Goal: Task Accomplishment & Management: Manage account settings

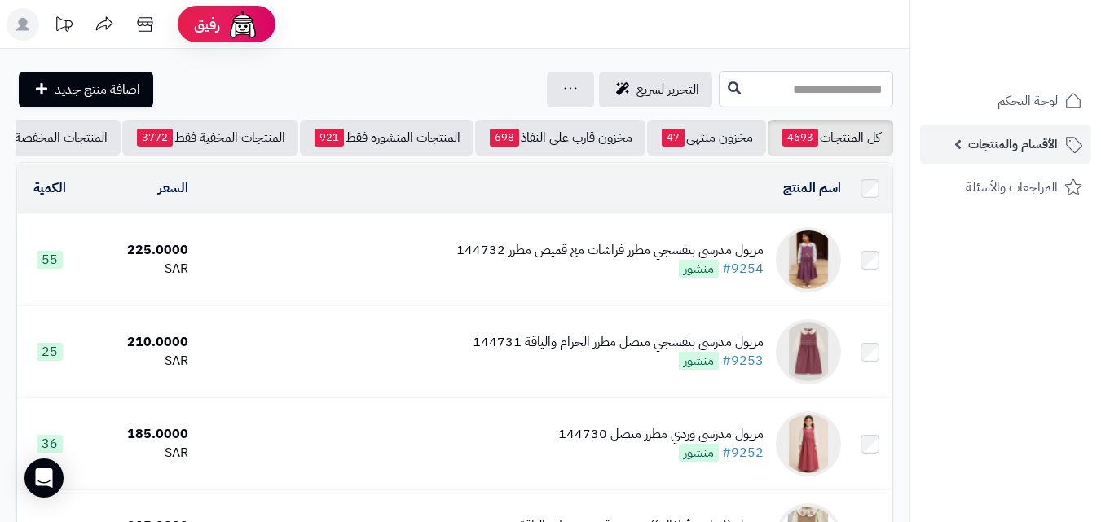
click at [979, 154] on span "الأقسام والمنتجات" at bounding box center [1013, 144] width 90 height 23
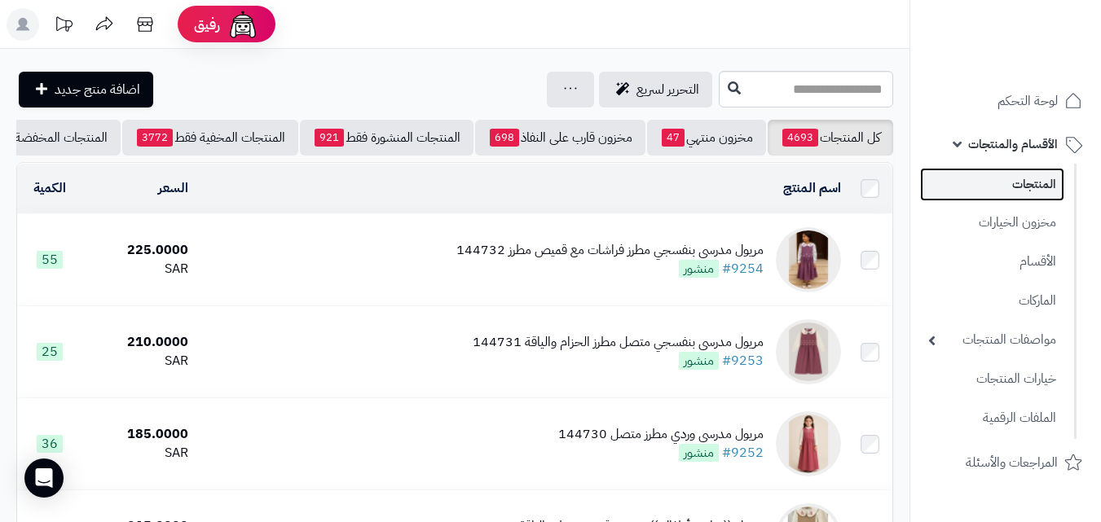
click at [981, 191] on link "المنتجات" at bounding box center [992, 184] width 144 height 33
click at [812, 85] on input "text" at bounding box center [806, 89] width 174 height 37
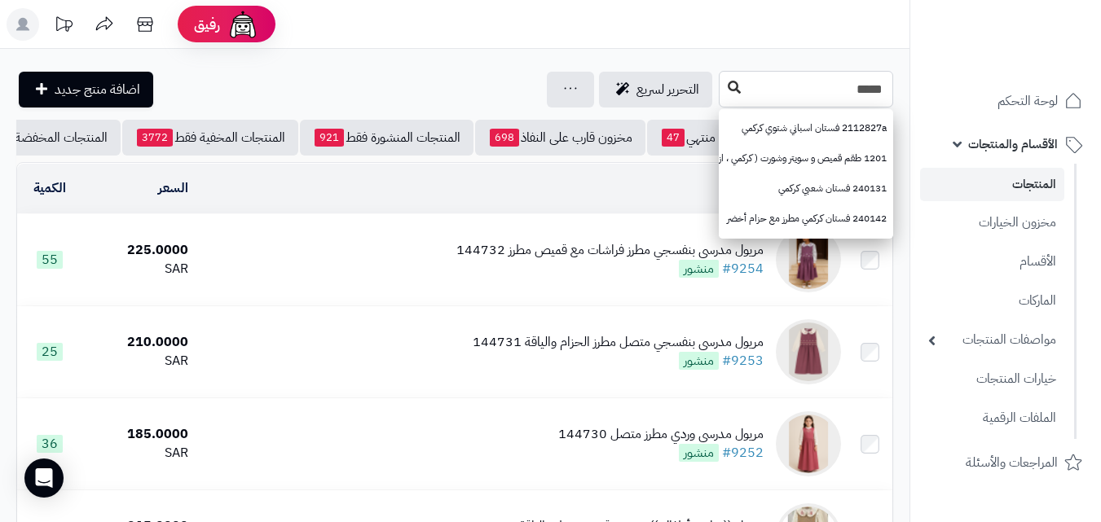
type input "*****"
click at [728, 86] on icon at bounding box center [734, 87] width 13 height 13
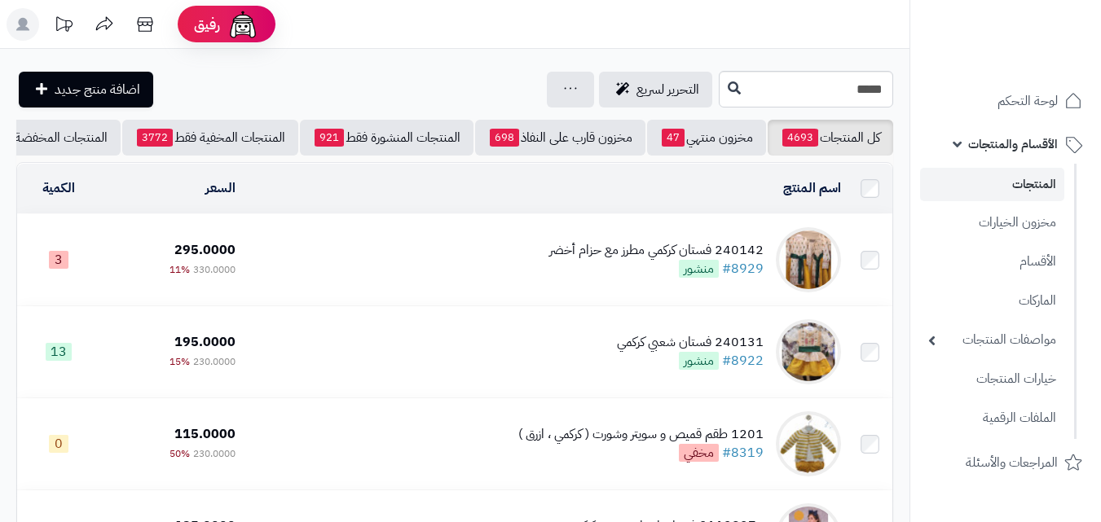
click at [581, 279] on div "240142 فستان كركمي مطرز مع حزام أخضر #8929 منشور" at bounding box center [656, 259] width 214 height 37
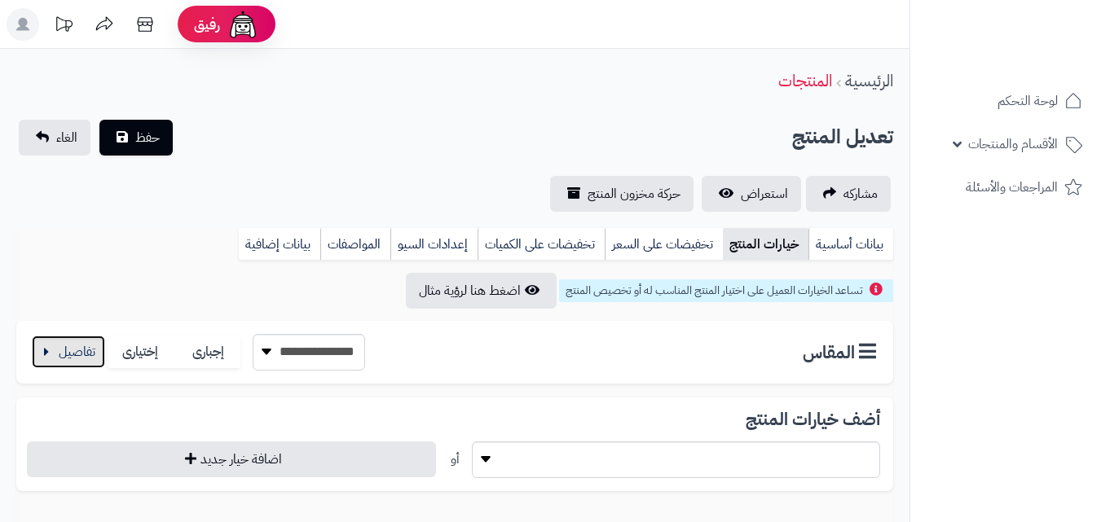
click at [69, 337] on button "button" at bounding box center [68, 352] width 73 height 33
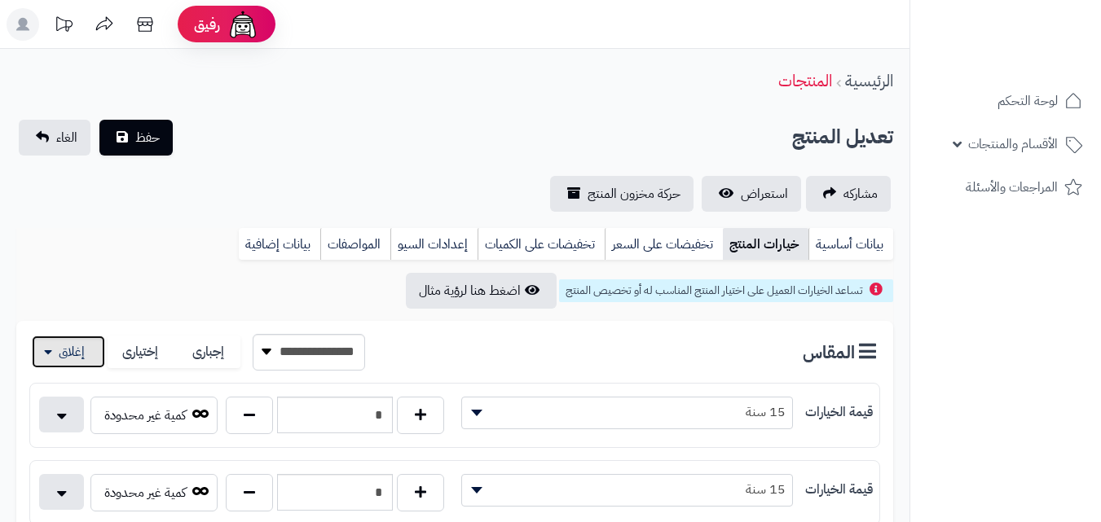
click at [55, 358] on button "button" at bounding box center [68, 352] width 73 height 33
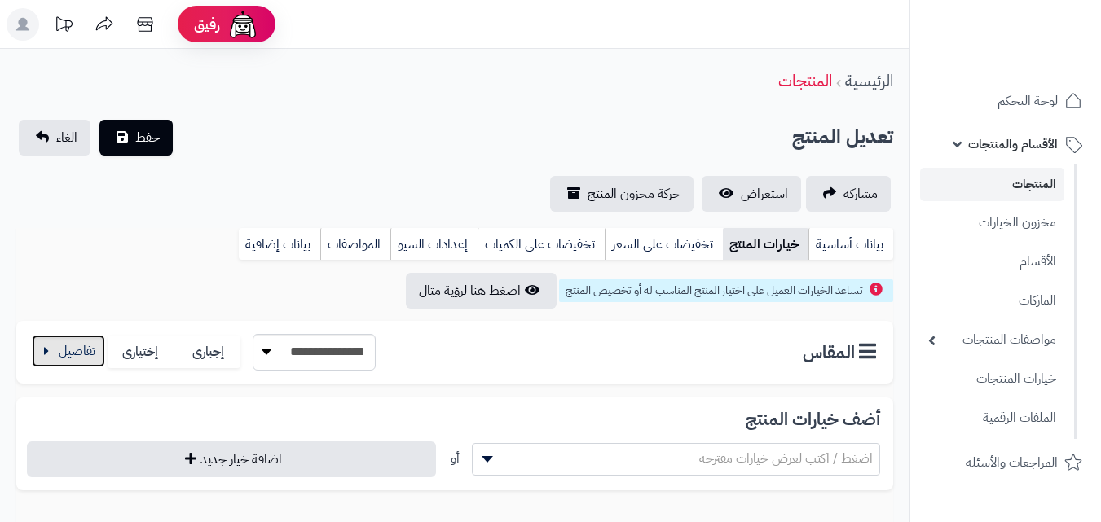
click at [65, 337] on button "button" at bounding box center [68, 351] width 73 height 33
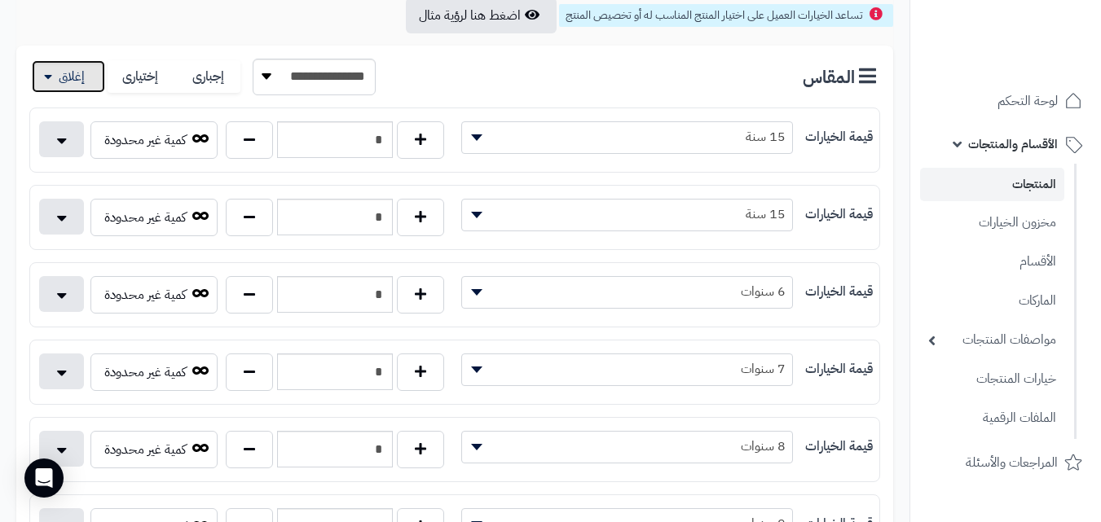
scroll to position [373, 0]
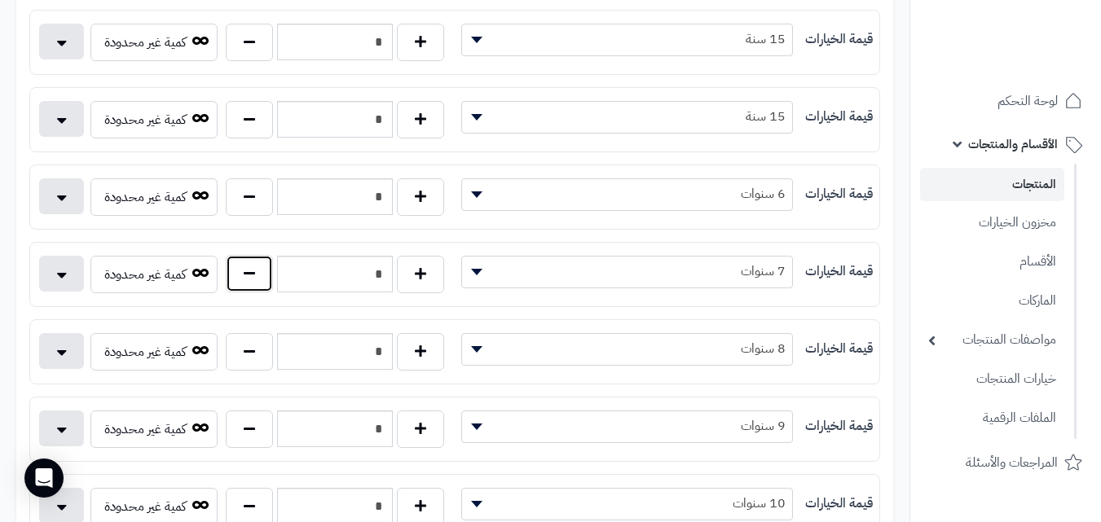
click at [249, 275] on button "button" at bounding box center [249, 273] width 47 height 37
type input "*"
click at [247, 345] on button "button" at bounding box center [249, 350] width 47 height 37
type input "*"
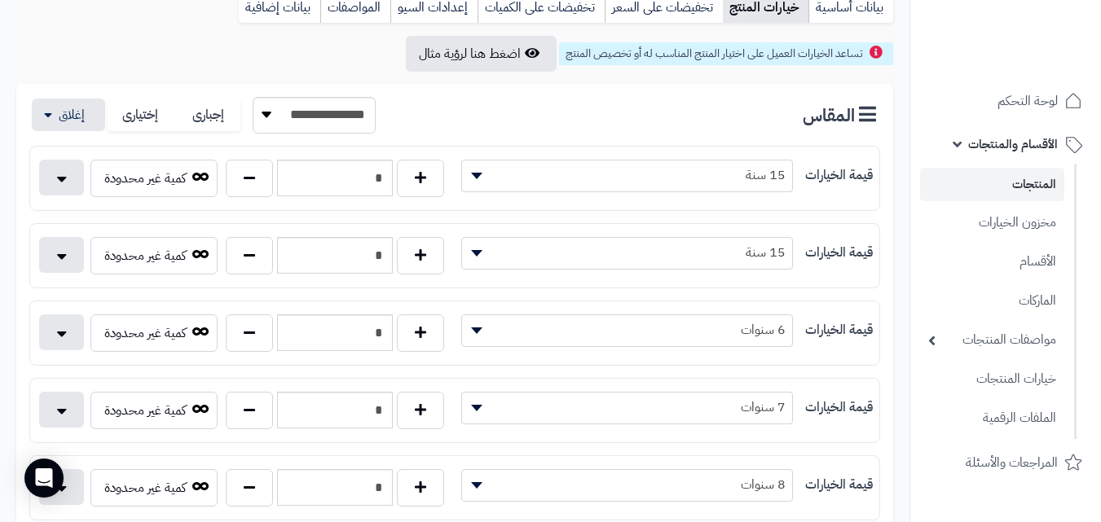
scroll to position [103, 0]
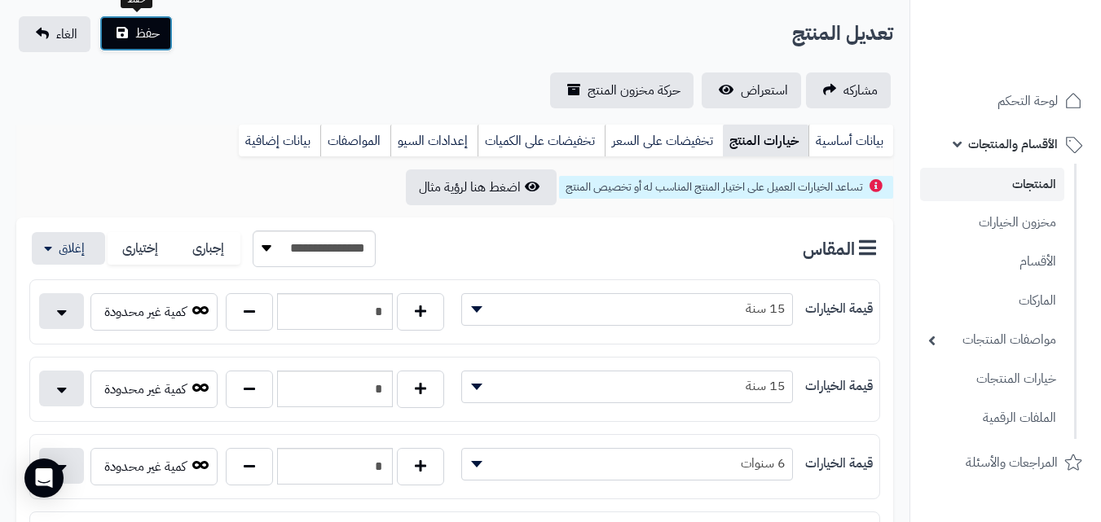
click at [142, 48] on button "حفظ" at bounding box center [135, 33] width 73 height 36
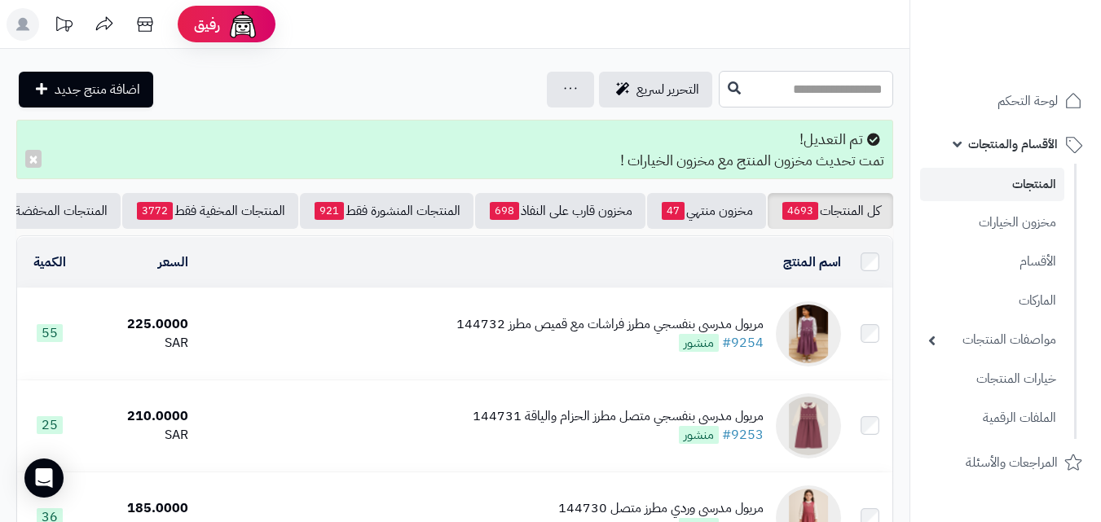
click at [819, 89] on input "text" at bounding box center [806, 89] width 174 height 37
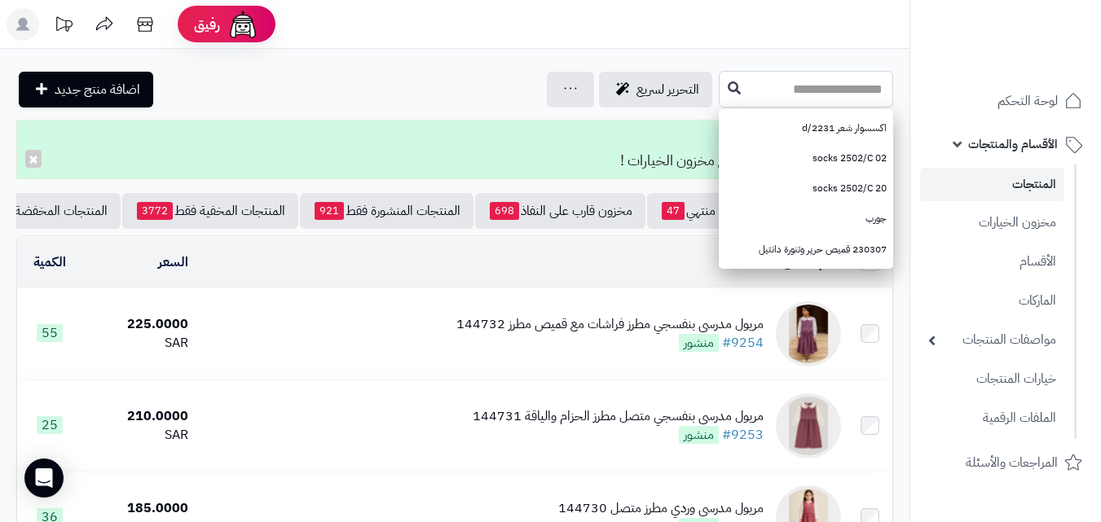
type input "*"
click at [719, 82] on input "****" at bounding box center [806, 89] width 174 height 37
drag, startPoint x: 658, startPoint y: 85, endPoint x: 629, endPoint y: 95, distance: 30.1
click at [719, 90] on div "**** فستان أسباني أخضر 527161 9790 اكسسوار شعر أخضر 9701 طقم بناتي من ٣ قطع أخض…" at bounding box center [806, 89] width 174 height 37
type input "****"
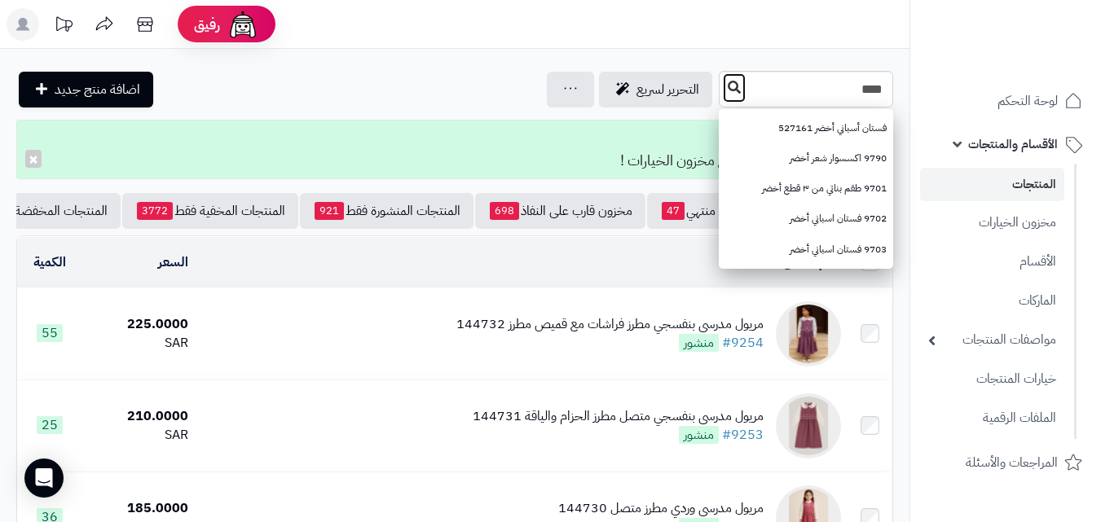
click at [722, 95] on button at bounding box center [734, 88] width 24 height 31
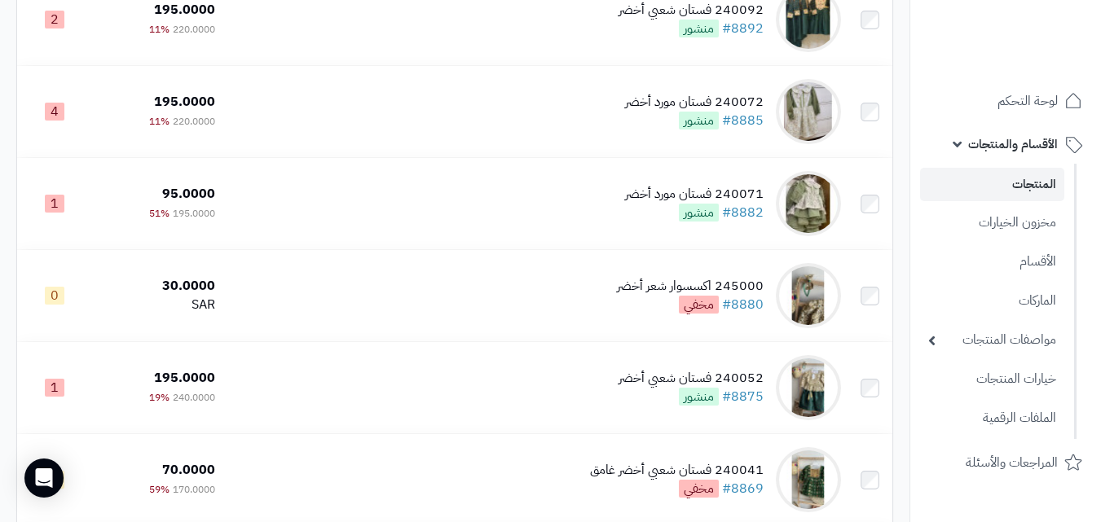
scroll to position [675, 0]
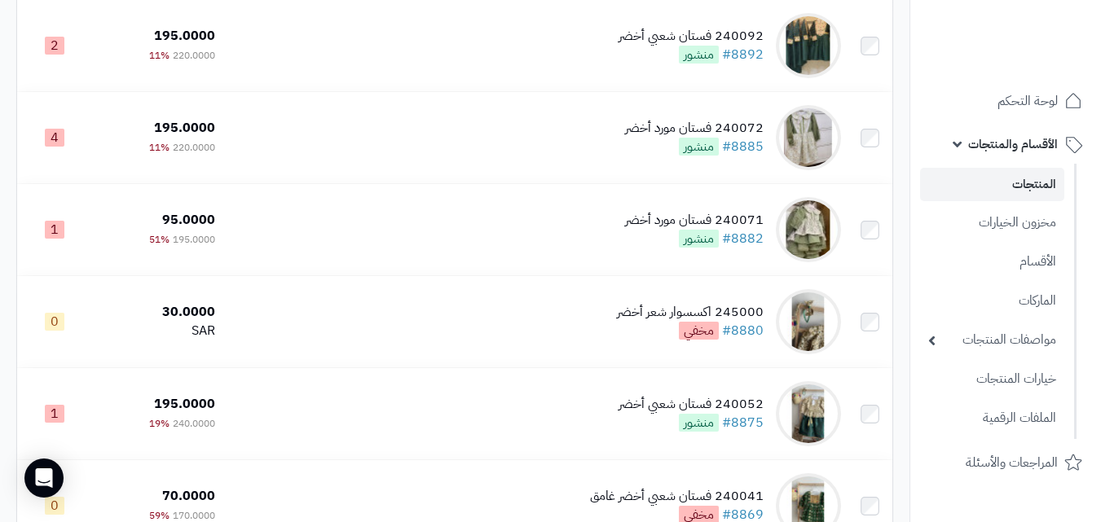
drag, startPoint x: 1112, startPoint y: 117, endPoint x: 1106, endPoint y: 266, distance: 148.4
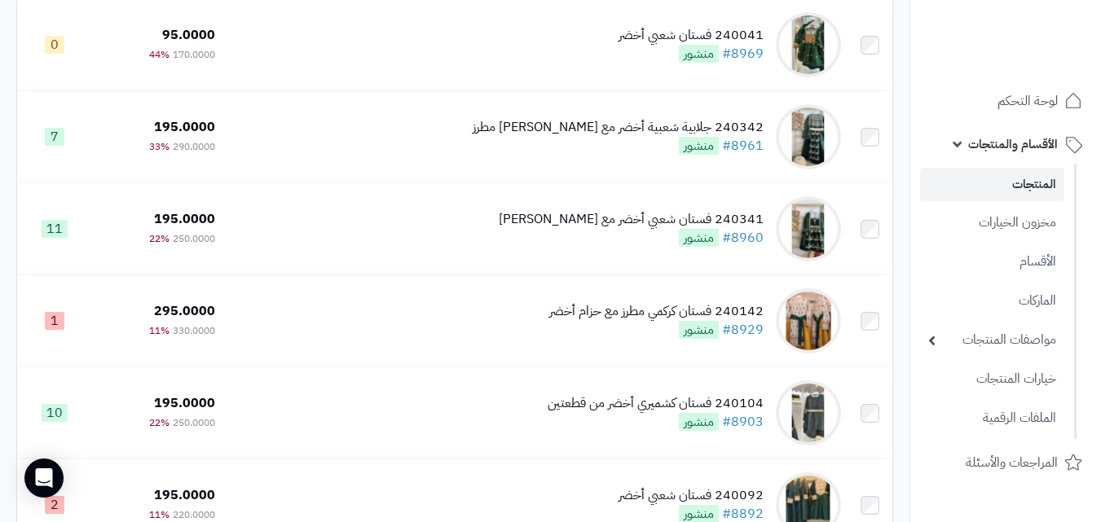
scroll to position [0, 0]
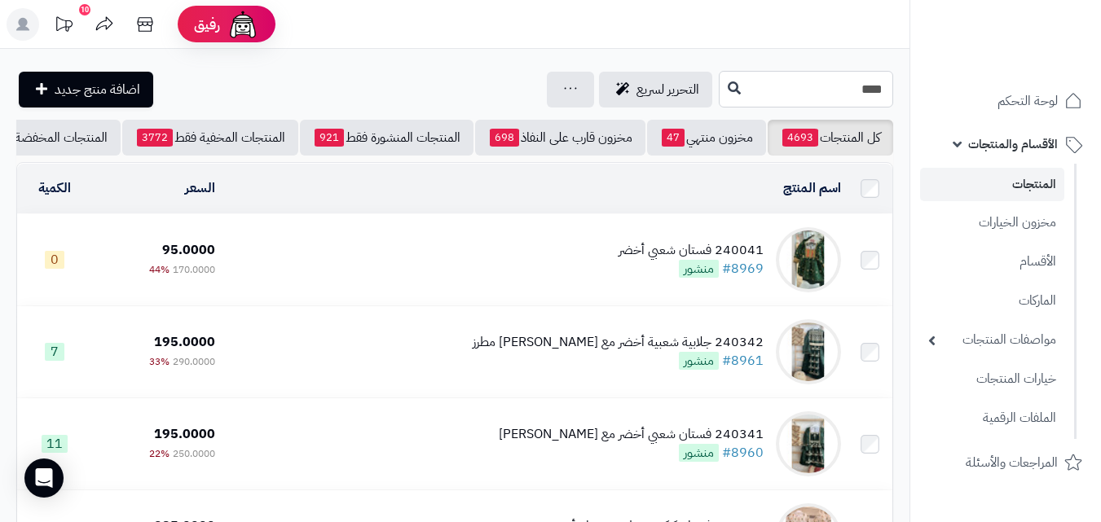
drag, startPoint x: 847, startPoint y: 88, endPoint x: 1112, endPoint y: 103, distance: 265.2
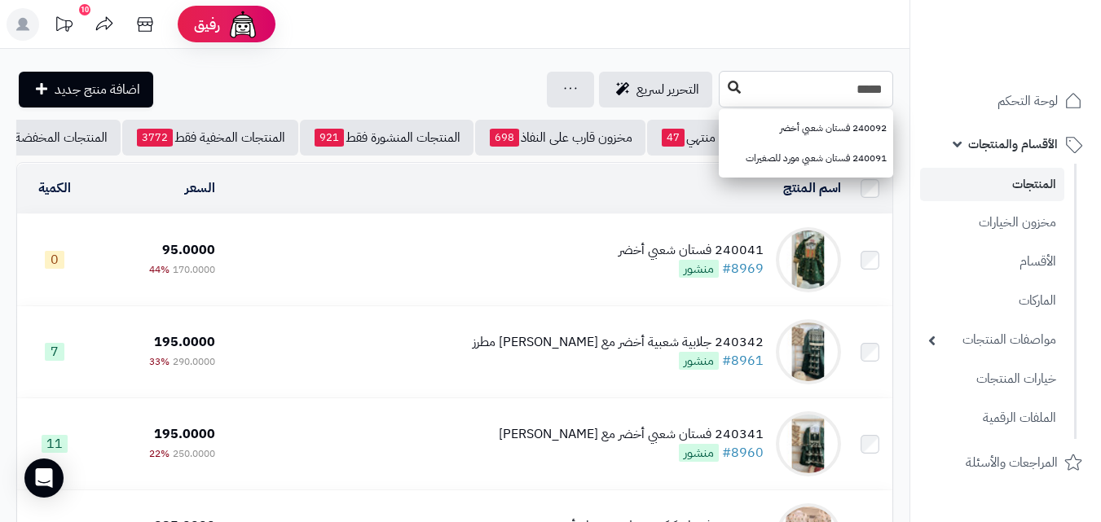
type input "*****"
click at [728, 82] on icon at bounding box center [734, 87] width 13 height 13
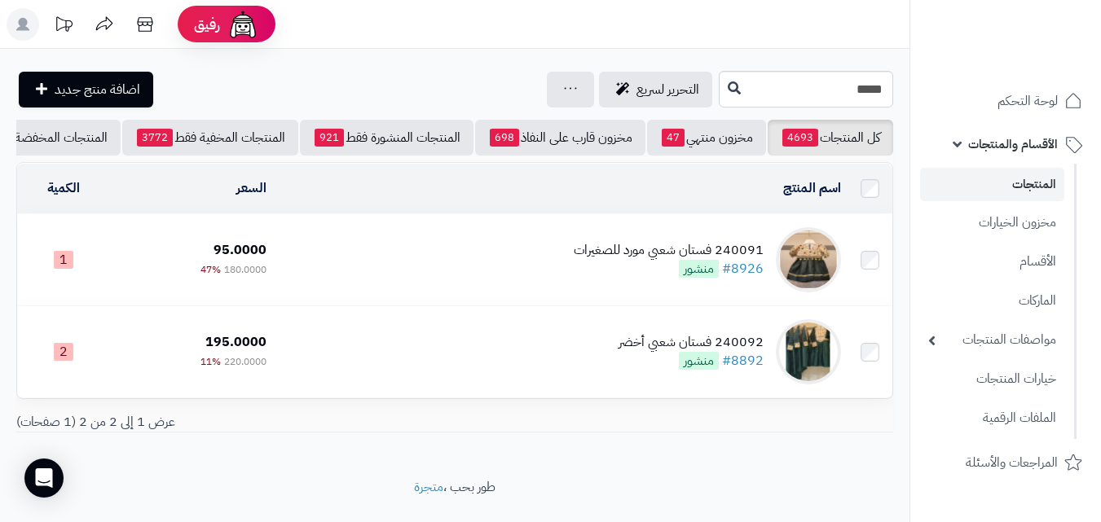
click at [589, 276] on div "240091 فستان شعبي مورد للصغيرات #8926 منشور" at bounding box center [669, 259] width 190 height 37
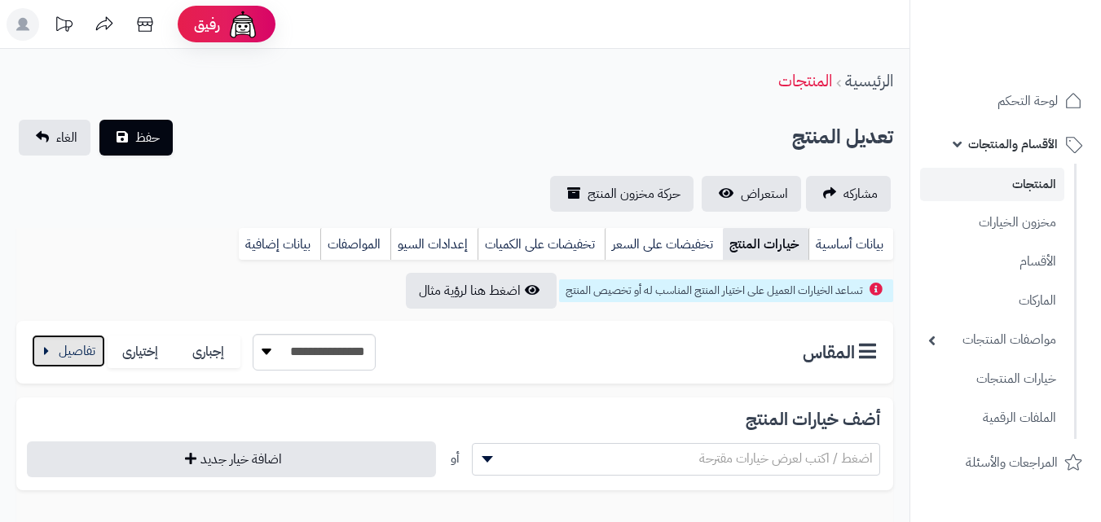
click at [87, 347] on button "button" at bounding box center [68, 351] width 73 height 33
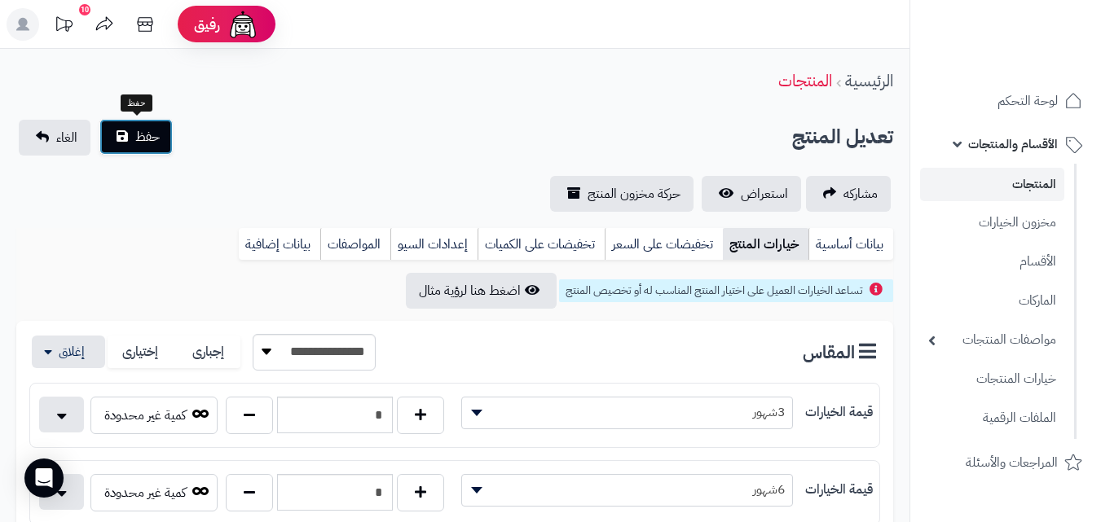
click at [152, 149] on button "حفظ" at bounding box center [135, 137] width 73 height 36
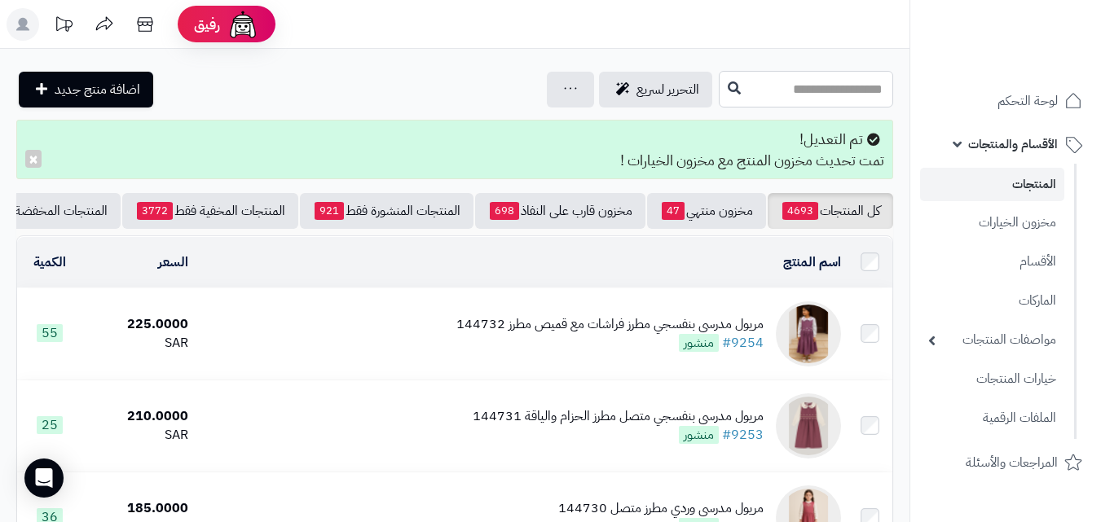
click at [803, 86] on input "text" at bounding box center [806, 89] width 174 height 37
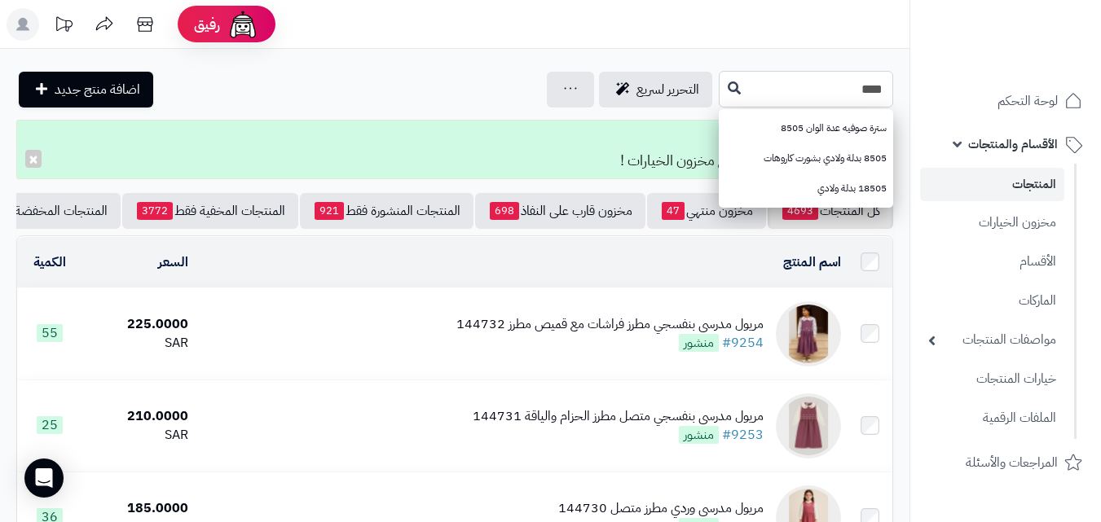
click at [719, 84] on input "****" at bounding box center [806, 89] width 174 height 37
type input "****"
click at [728, 83] on icon at bounding box center [734, 87] width 13 height 13
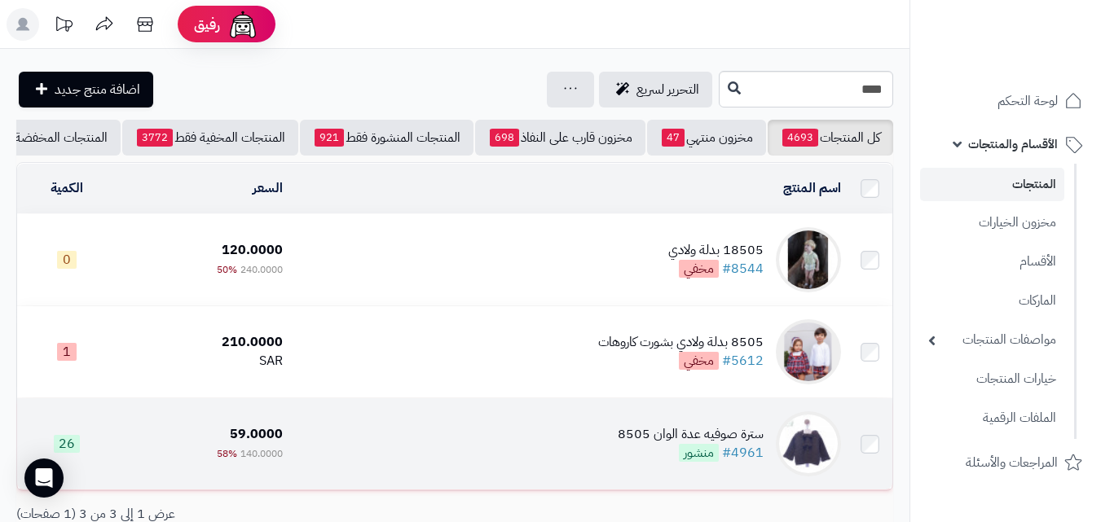
click at [626, 428] on td "سترة صوفيه عدة الوان 8505 #4961 منشور" at bounding box center [568, 443] width 558 height 91
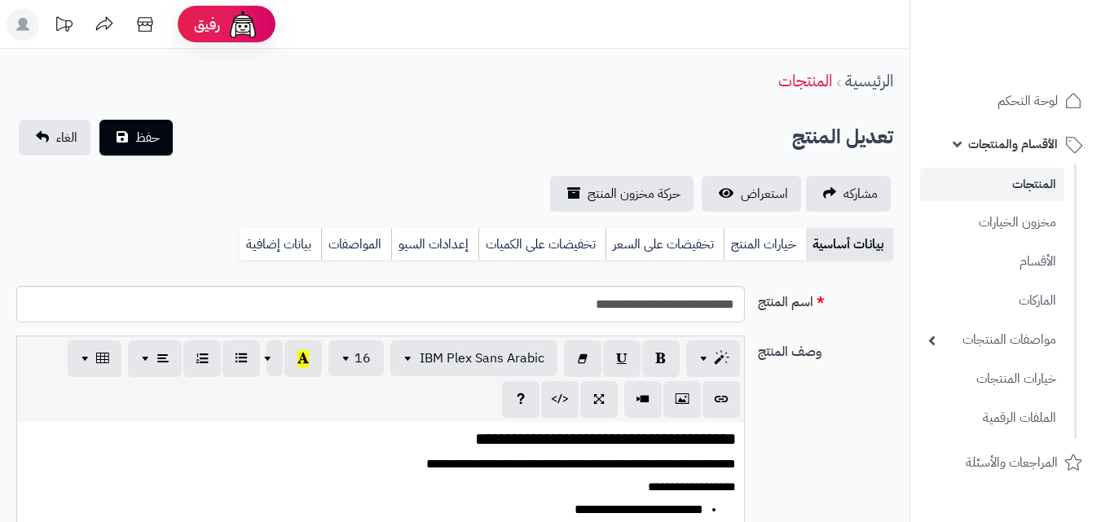
click at [765, 244] on link "خيارات المنتج" at bounding box center [765, 244] width 82 height 33
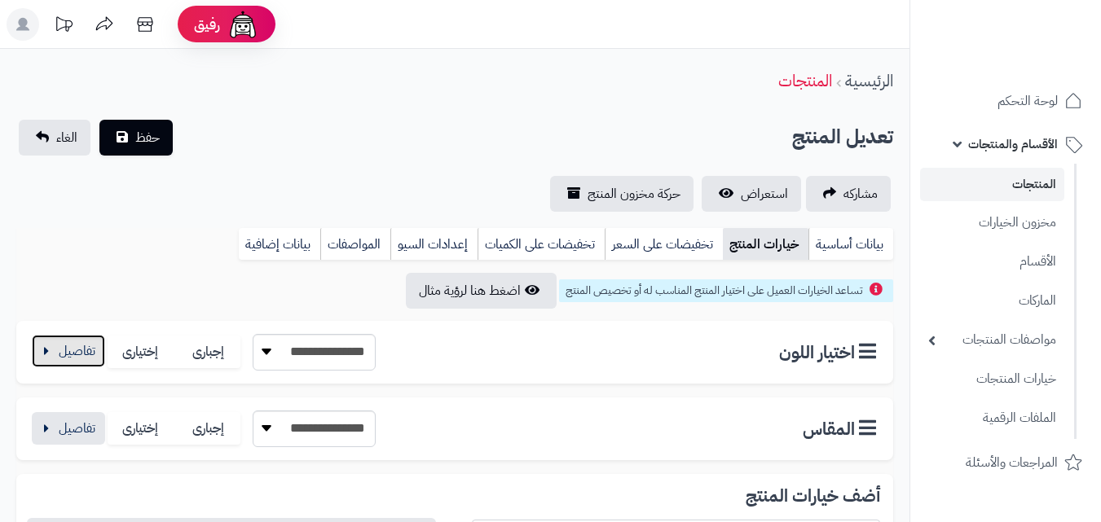
click at [57, 346] on button "button" at bounding box center [68, 351] width 73 height 33
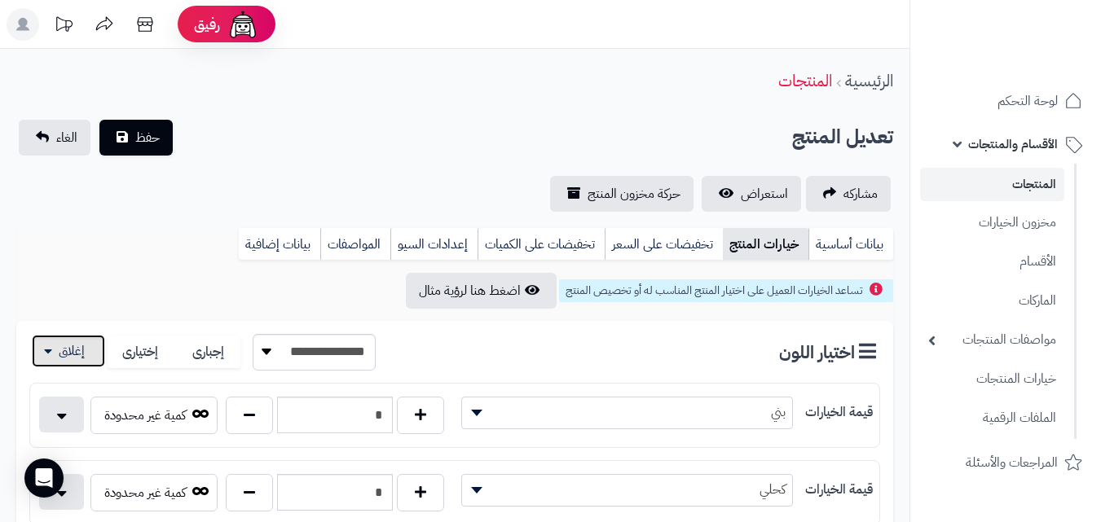
click at [89, 356] on button "button" at bounding box center [68, 351] width 73 height 33
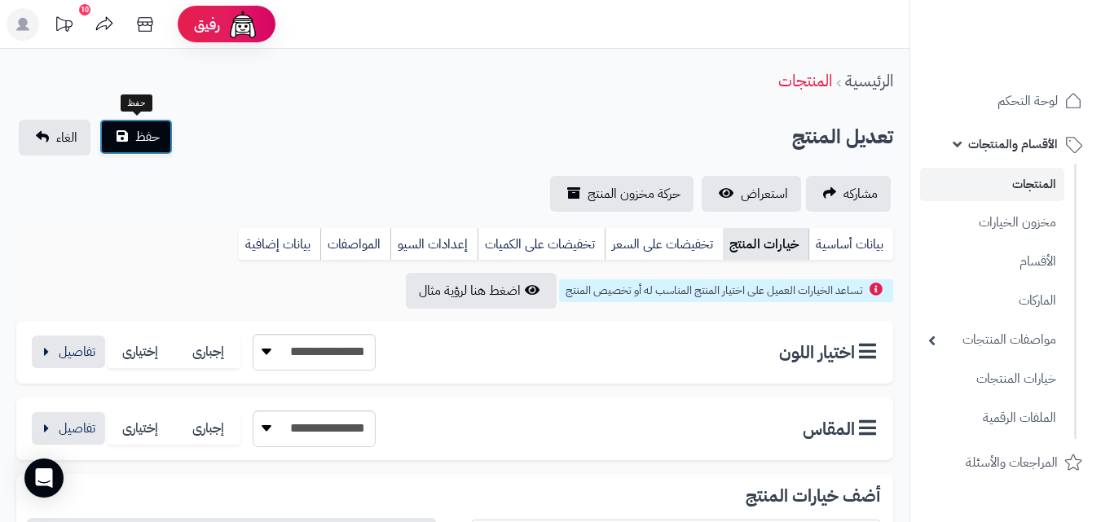
click at [134, 149] on button "حفظ" at bounding box center [135, 137] width 73 height 36
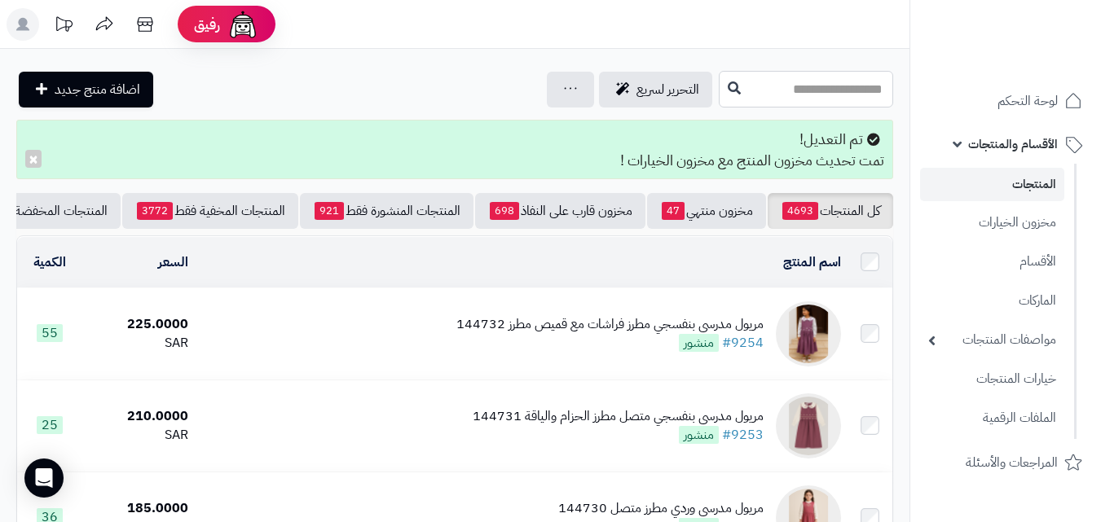
click at [728, 79] on input "text" at bounding box center [806, 89] width 174 height 37
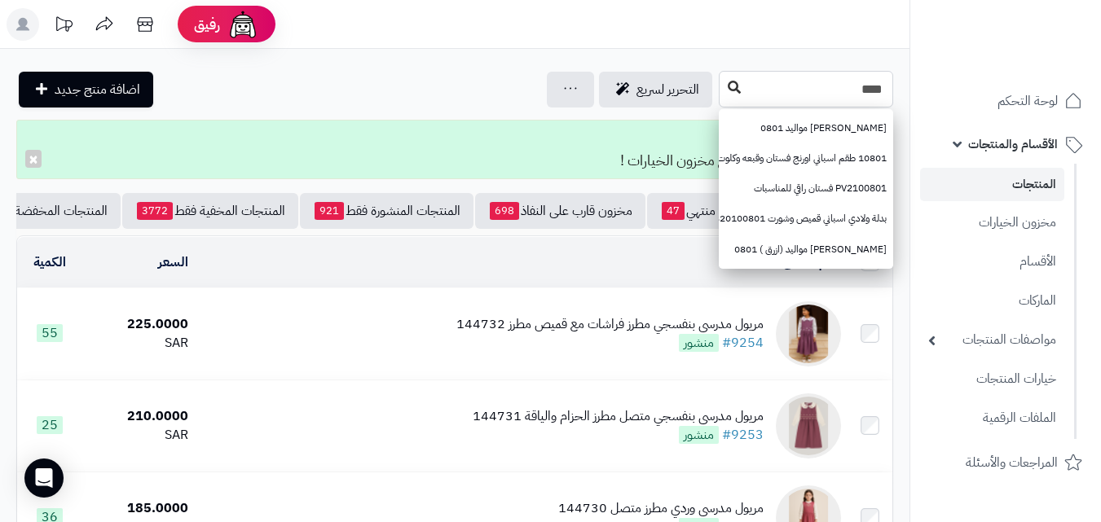
type input "****"
click at [722, 94] on button at bounding box center [734, 88] width 24 height 31
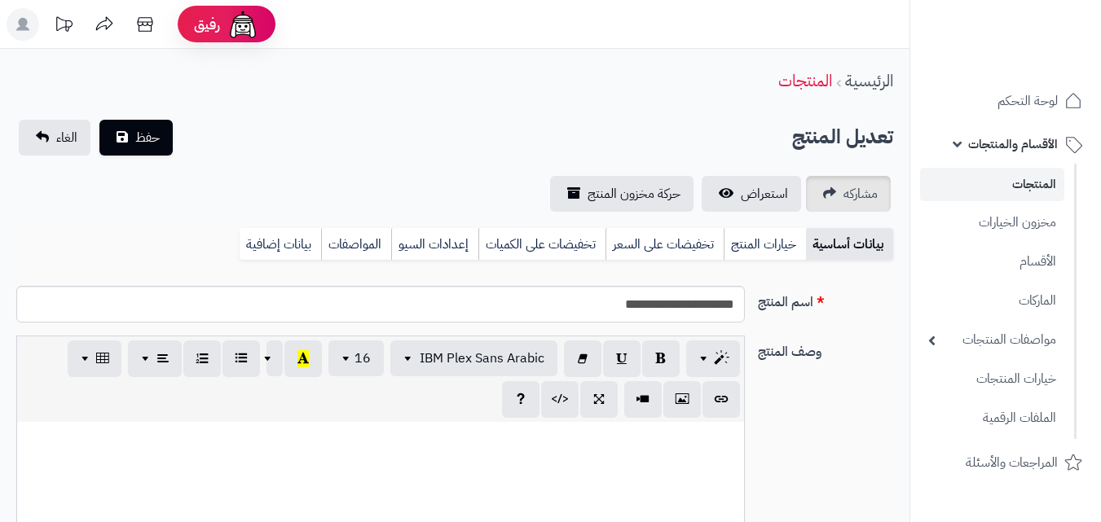
scroll to position [236, 0]
click at [741, 245] on link "خيارات المنتج" at bounding box center [765, 244] width 82 height 33
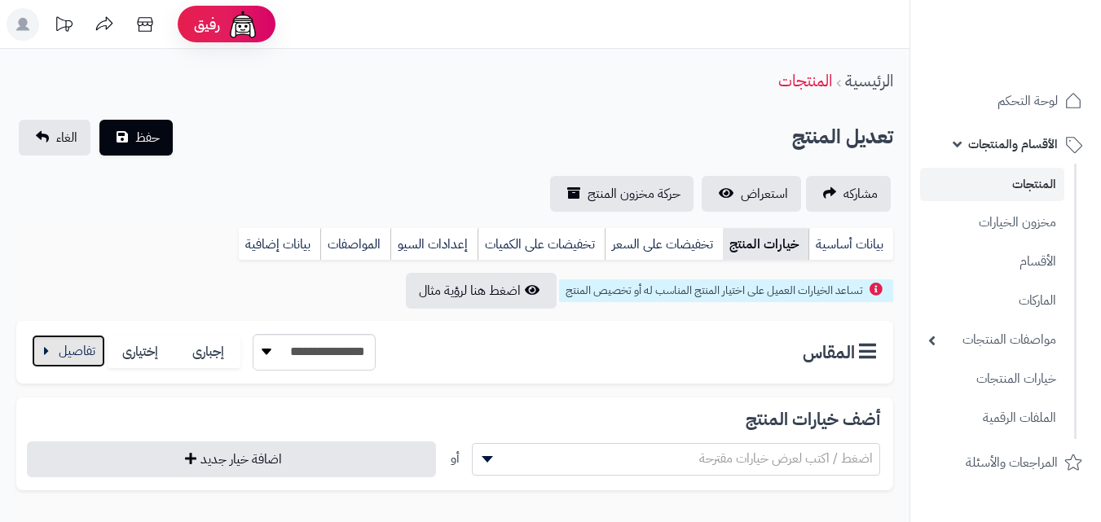
click at [88, 364] on button "button" at bounding box center [68, 351] width 73 height 33
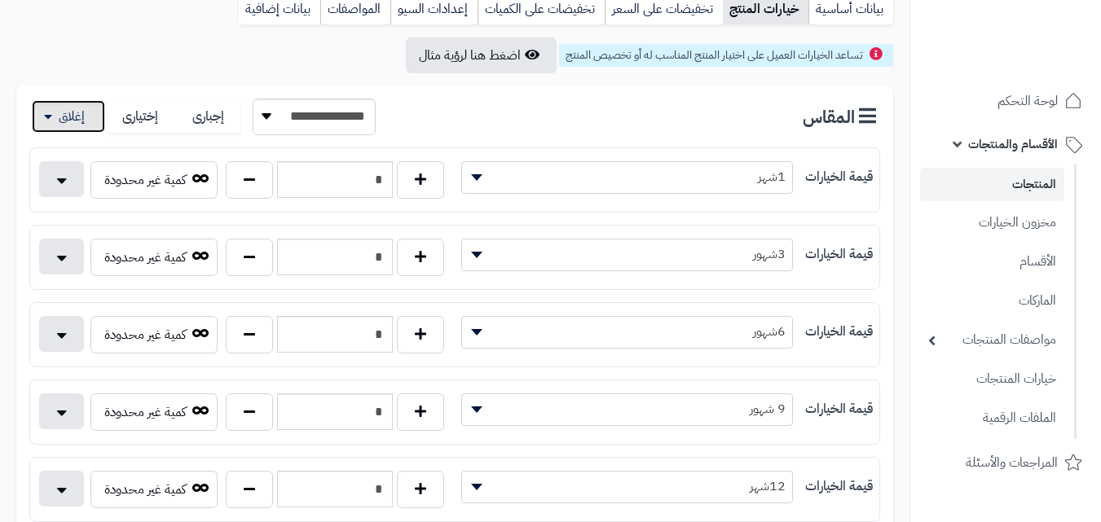
scroll to position [243, 0]
